Goal: Find specific page/section: Find specific page/section

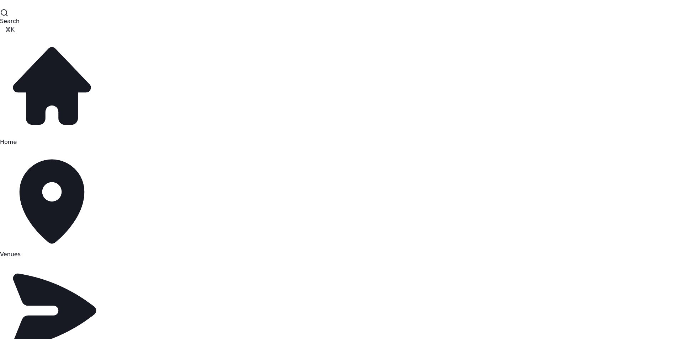
click at [51, 146] on link "Venues" at bounding box center [52, 201] width 104 height 111
